Goal: Task Accomplishment & Management: Use online tool/utility

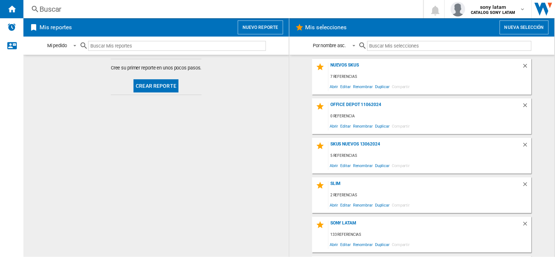
click at [257, 129] on md-content "Cree su primer reporte en unos pocos pasos. Crear reporte" at bounding box center [156, 156] width 266 height 202
click at [517, 25] on button "Nueva selección" at bounding box center [524, 28] width 49 height 14
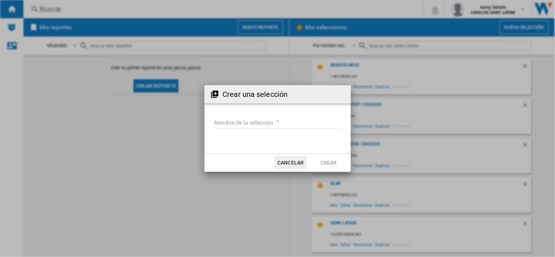
click at [250, 122] on input "Nombre de la selección '" at bounding box center [277, 123] width 127 height 11
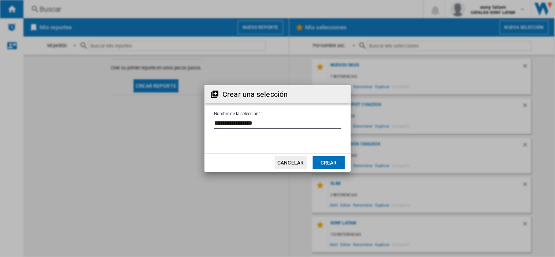
type input "**********"
click at [337, 168] on button "Crear" at bounding box center [329, 162] width 32 height 13
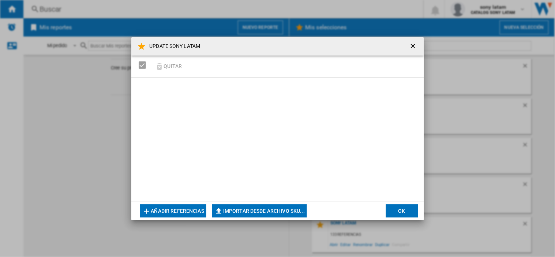
drag, startPoint x: 255, startPoint y: 202, endPoint x: 259, endPoint y: 208, distance: 7.0
click at [259, 208] on md-dialog-actions "Añadir referencias Importar desde archivo SKU... Importar manualmente... OK" at bounding box center [277, 211] width 293 height 18
click at [259, 208] on button "Importar desde archivo SKU..." at bounding box center [259, 211] width 95 height 13
type input "**********"
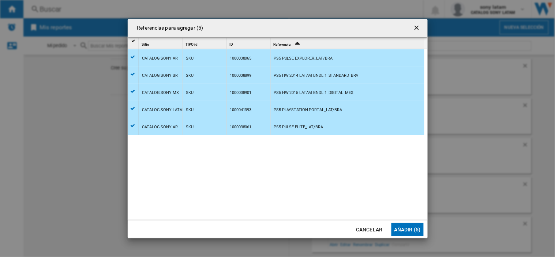
click at [404, 232] on button "Añadir (5)" at bounding box center [408, 229] width 32 height 13
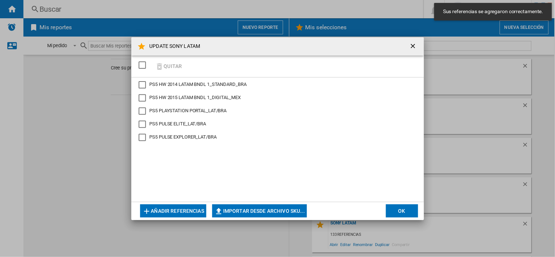
drag, startPoint x: 137, startPoint y: 65, endPoint x: 142, endPoint y: 64, distance: 5.2
click at [141, 64] on div "SELECTIONS.EDITION_POPUP.SELECT_DESELECT" at bounding box center [142, 65] width 7 height 7
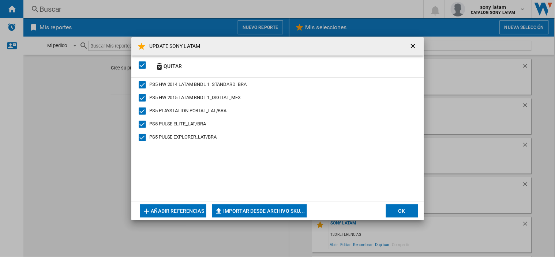
click at [391, 214] on button "OK" at bounding box center [402, 211] width 32 height 13
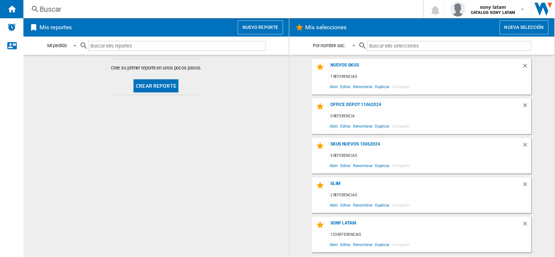
click at [425, 49] on input "text" at bounding box center [450, 46] width 164 height 10
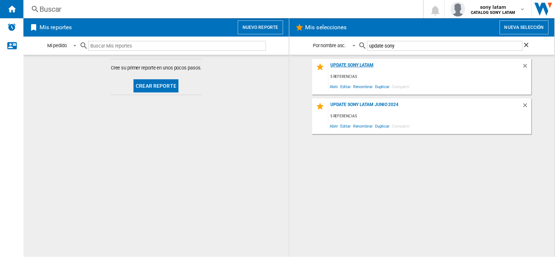
type input "update sony"
click at [367, 68] on div "UPDATE SONY LATAM" at bounding box center [426, 68] width 194 height 10
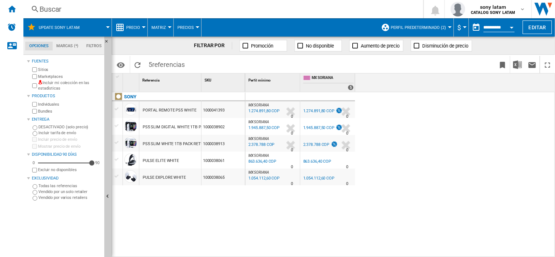
click at [431, 22] on button "Perfil predeterminado (2)" at bounding box center [420, 27] width 59 height 18
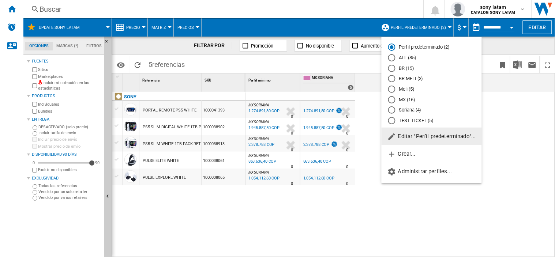
click at [423, 140] on span "Editar "Perfil predeterminado"..." at bounding box center [432, 136] width 89 height 7
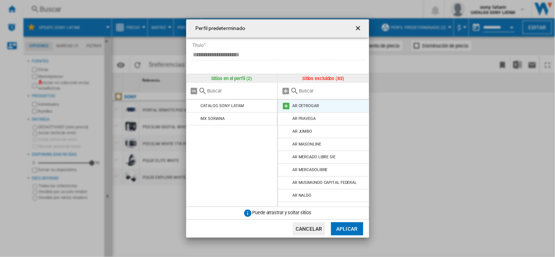
click at [287, 103] on md-icon at bounding box center [286, 106] width 9 height 9
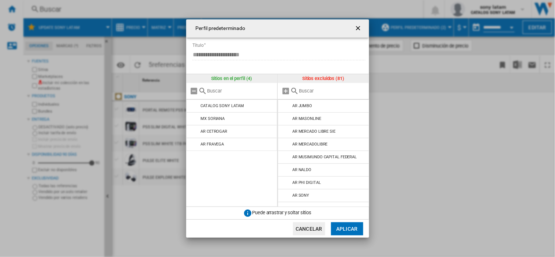
click at [287, 103] on md-icon at bounding box center [286, 106] width 9 height 9
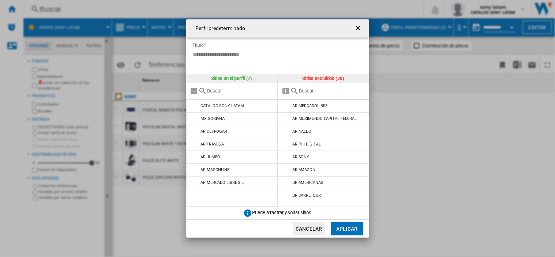
click at [287, 103] on md-icon at bounding box center [286, 106] width 9 height 9
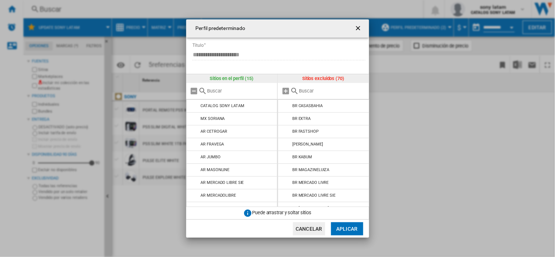
click at [287, 103] on md-icon at bounding box center [286, 106] width 9 height 9
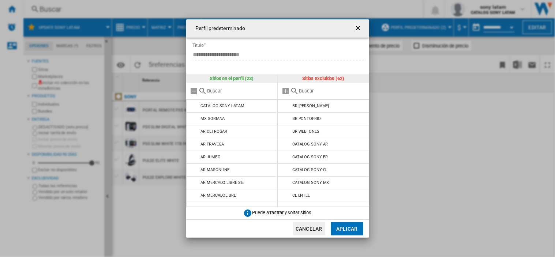
click at [287, 103] on md-icon at bounding box center [286, 106] width 9 height 9
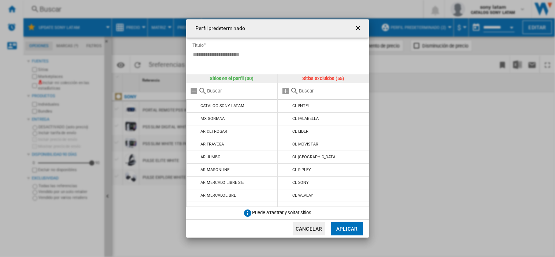
click at [287, 103] on md-icon at bounding box center [286, 106] width 9 height 9
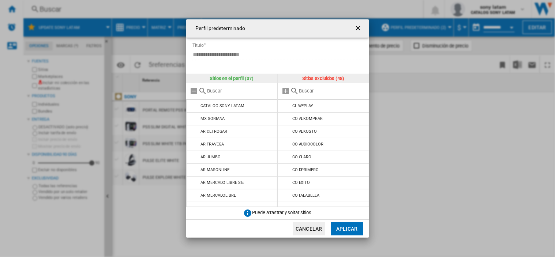
click at [287, 103] on md-icon at bounding box center [286, 106] width 9 height 9
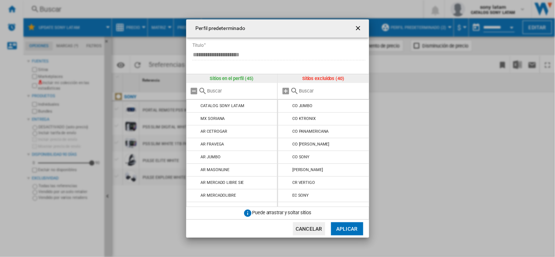
click at [287, 103] on md-icon at bounding box center [286, 106] width 9 height 9
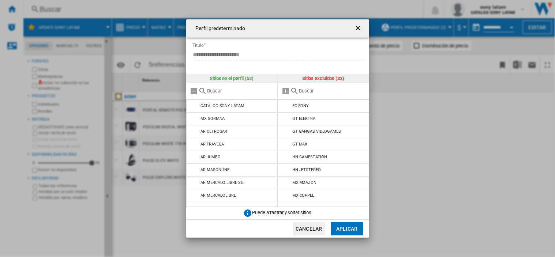
click at [287, 103] on md-icon at bounding box center [286, 106] width 9 height 9
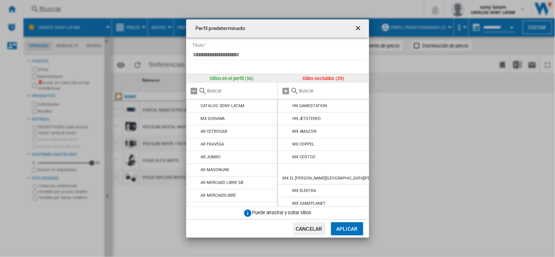
click at [287, 103] on md-icon at bounding box center [286, 106] width 9 height 9
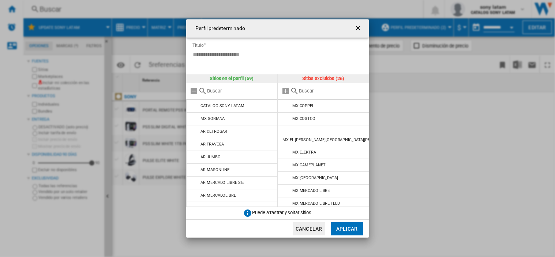
click at [287, 103] on md-icon at bounding box center [286, 106] width 9 height 9
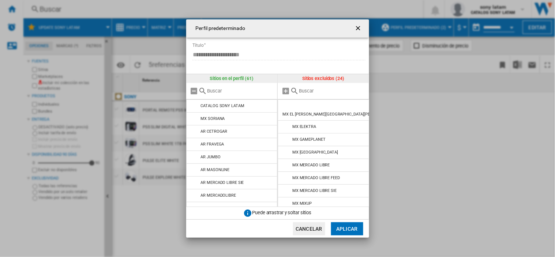
click at [287, 103] on md-icon at bounding box center [286, 106] width 9 height 9
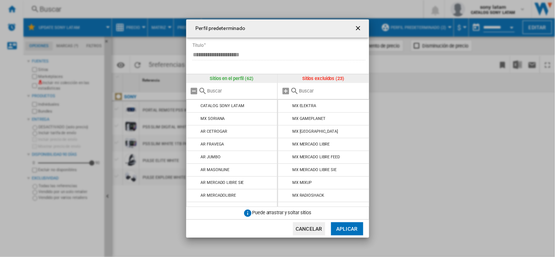
click at [287, 103] on md-icon at bounding box center [286, 106] width 9 height 9
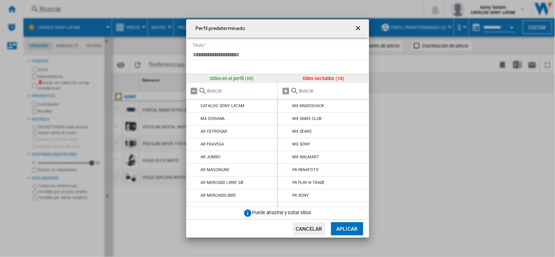
click at [287, 103] on md-icon at bounding box center [286, 106] width 9 height 9
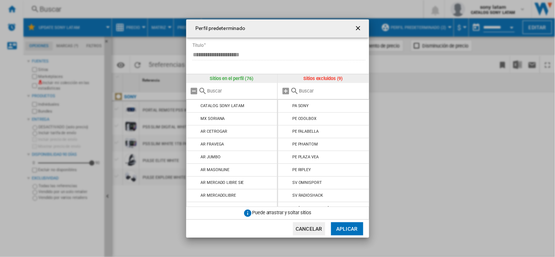
click at [287, 103] on md-icon at bounding box center [286, 106] width 9 height 9
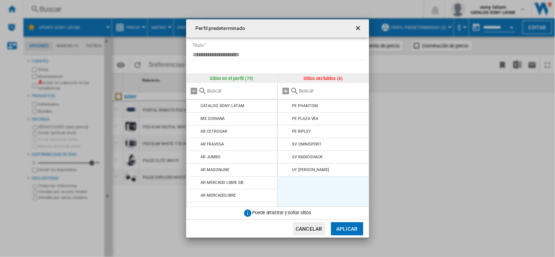
click at [287, 103] on md-icon at bounding box center [286, 106] width 9 height 9
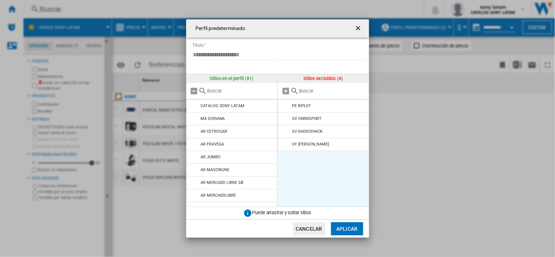
click at [287, 103] on md-icon at bounding box center [286, 106] width 9 height 9
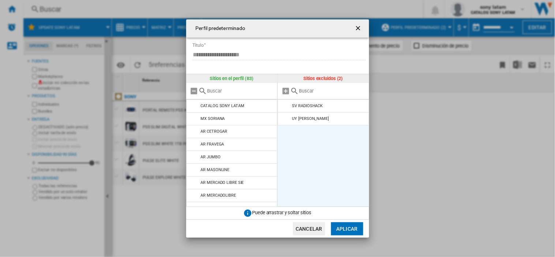
click at [287, 103] on md-icon at bounding box center [286, 106] width 9 height 9
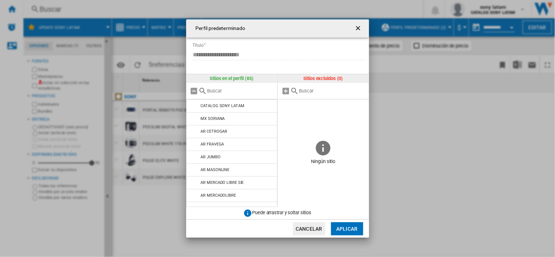
click at [287, 103] on span at bounding box center [324, 120] width 92 height 40
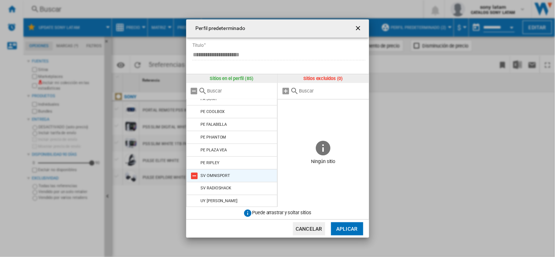
click at [194, 173] on md-icon at bounding box center [194, 176] width 9 height 9
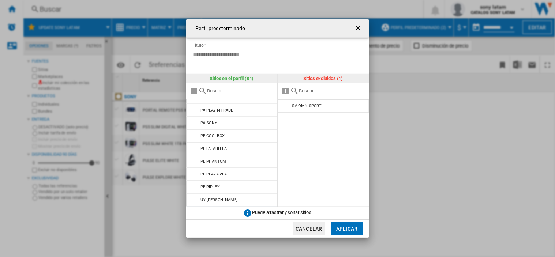
scroll to position [976, 0]
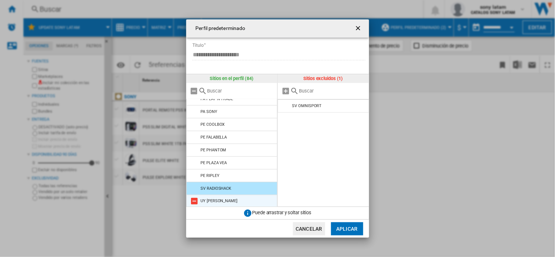
click at [193, 202] on md-icon at bounding box center [194, 201] width 9 height 9
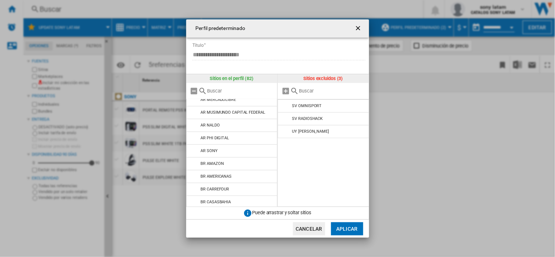
scroll to position [0, 0]
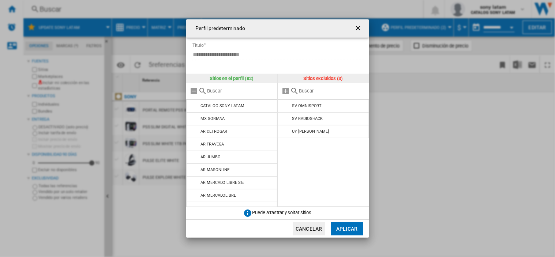
click at [347, 227] on button "Aplicar" at bounding box center [347, 229] width 32 height 13
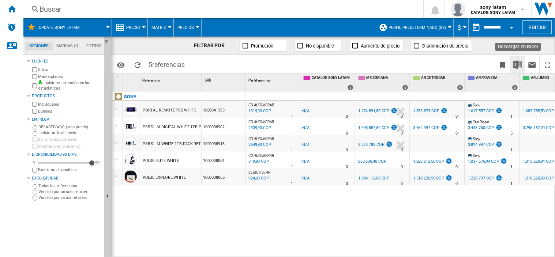
click at [517, 61] on img "Descargar en Excel" at bounding box center [518, 64] width 9 height 9
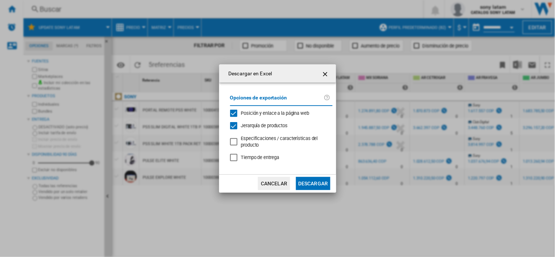
click at [319, 183] on button "Descargar" at bounding box center [313, 183] width 34 height 13
